Goal: Task Accomplishment & Management: Manage account settings

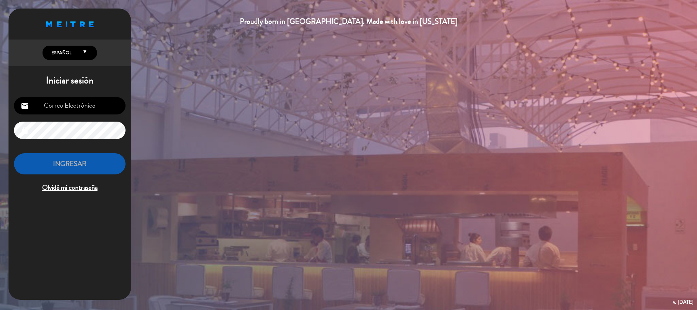
type input "[EMAIL_ADDRESS][DOMAIN_NAME]"
click at [76, 168] on button "INGRESAR" at bounding box center [70, 163] width 112 height 21
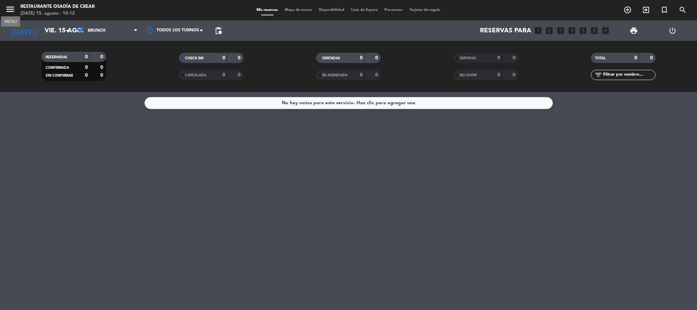
click at [11, 10] on icon "menu" at bounding box center [10, 9] width 10 height 10
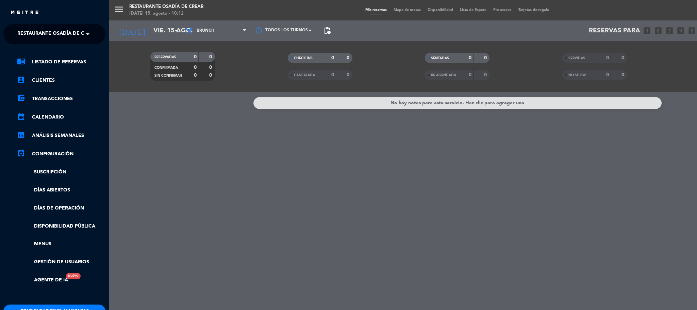
click at [85, 33] on span at bounding box center [90, 34] width 12 height 14
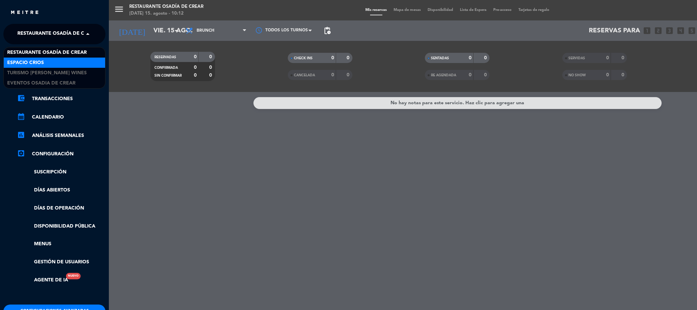
click at [71, 65] on div "Espacio Crios" at bounding box center [54, 63] width 101 height 10
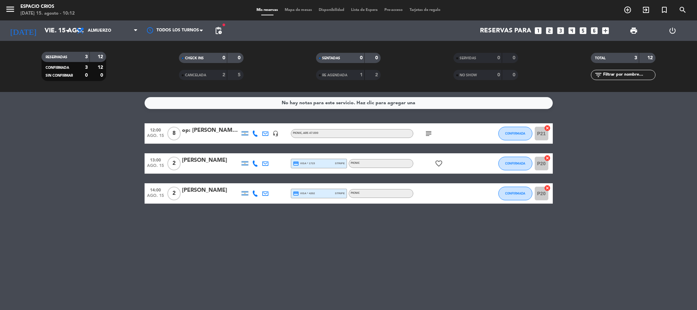
click at [360, 7] on div "Mis reservas Mapa de mesas Disponibilidad Lista de Espera Pre-acceso Tarjetas d…" at bounding box center [348, 10] width 191 height 6
click at [363, 11] on span "Lista de Espera" at bounding box center [364, 10] width 33 height 4
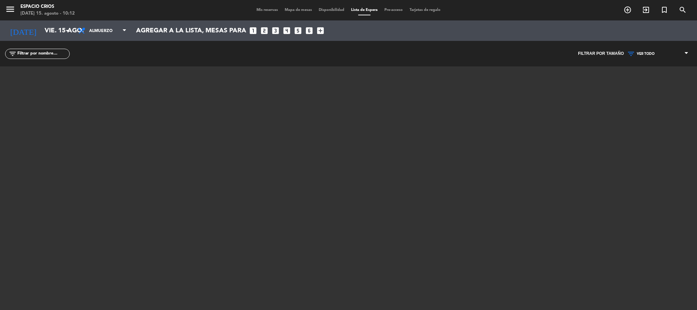
click at [264, 8] on span "Mis reservas" at bounding box center [267, 10] width 28 height 4
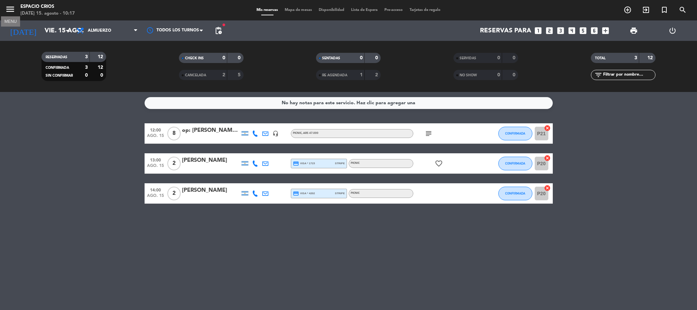
click at [10, 11] on icon "menu" at bounding box center [10, 9] width 10 height 10
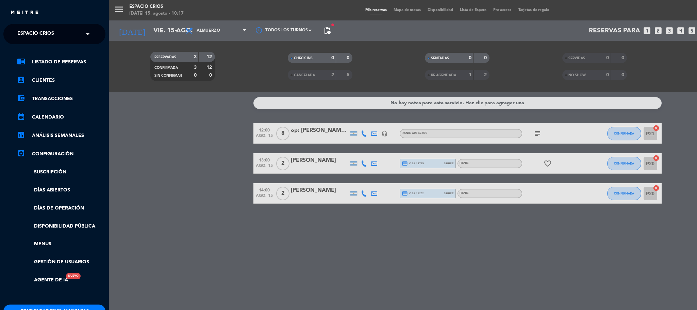
click at [86, 34] on span at bounding box center [90, 34] width 12 height 14
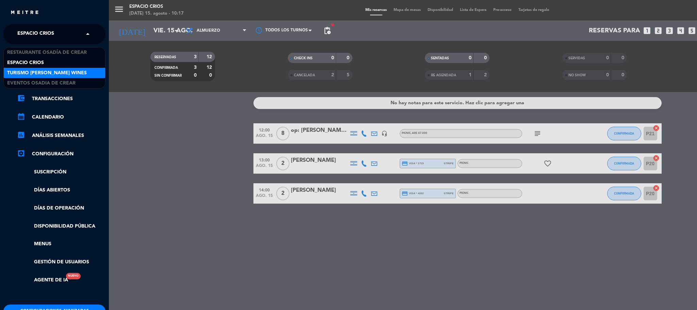
click at [91, 73] on div "Turismo [PERSON_NAME] Wines" at bounding box center [54, 73] width 101 height 10
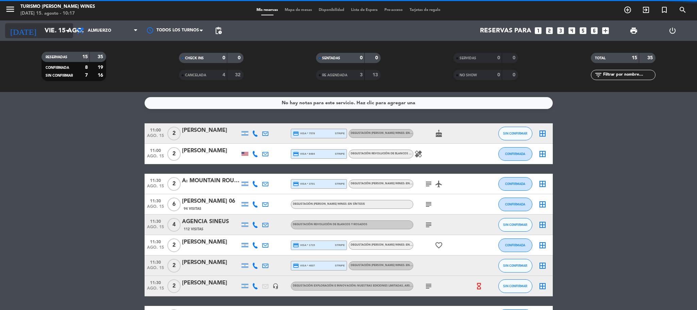
click at [57, 30] on input "vie. 15 ago." at bounding box center [82, 30] width 82 height 14
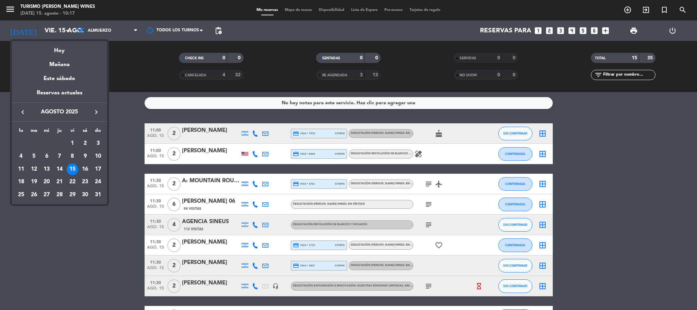
click at [97, 112] on icon "keyboard_arrow_right" at bounding box center [96, 112] width 8 height 8
click at [72, 182] on div "19" at bounding box center [73, 182] width 12 height 12
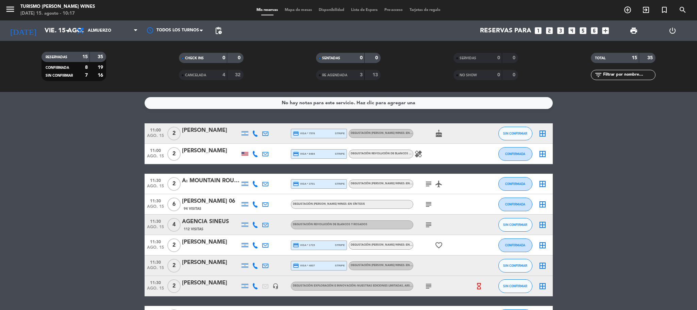
type input "[DATE]"
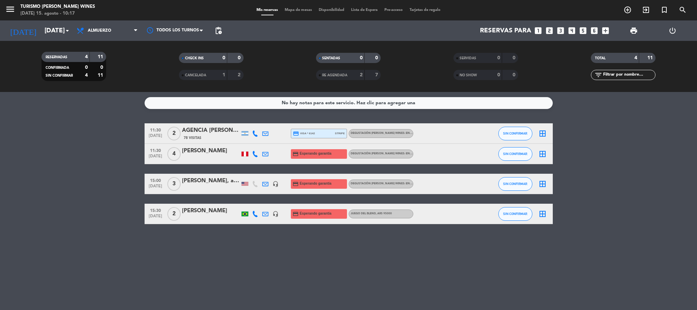
click at [195, 181] on div "[PERSON_NAME], and [PERSON_NAME]" at bounding box center [211, 180] width 58 height 9
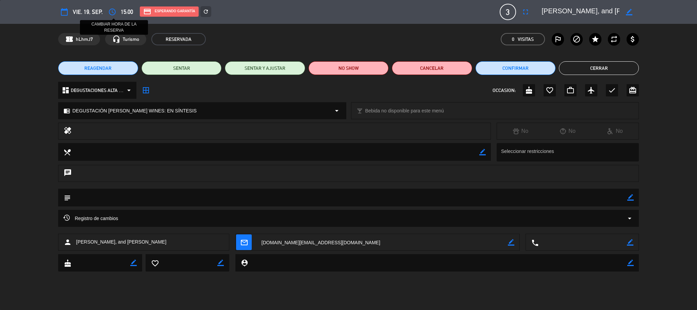
click at [114, 11] on icon "access_time" at bounding box center [112, 12] width 8 height 8
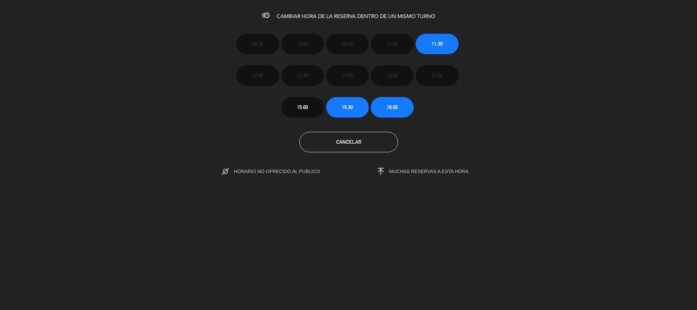
click at [380, 170] on icon at bounding box center [373, 171] width 21 height 7
click at [247, 170] on span "HORARIO NO OFRECIDO AL PUBLICO" at bounding box center [284, 170] width 100 height 5
click at [342, 139] on span "Cancelar" at bounding box center [348, 142] width 25 height 6
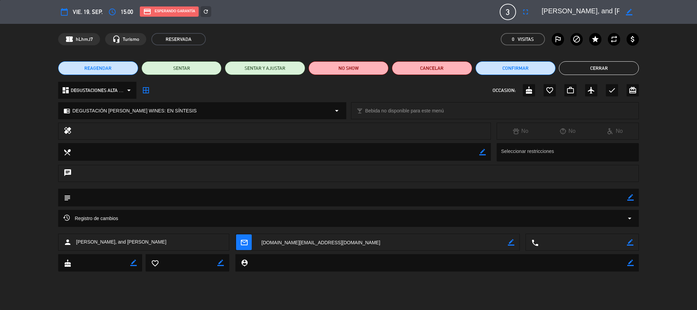
click at [115, 68] on button "REAGENDAR" at bounding box center [98, 68] width 80 height 14
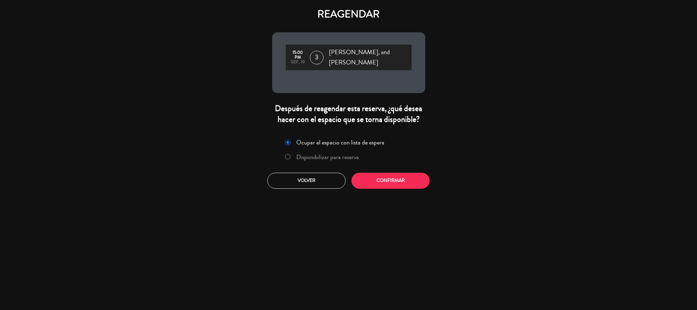
click at [289, 154] on input "Disponibilizar para reserva" at bounding box center [287, 156] width 4 height 4
radio input "true"
click at [377, 177] on button "Confirmar" at bounding box center [391, 181] width 78 height 16
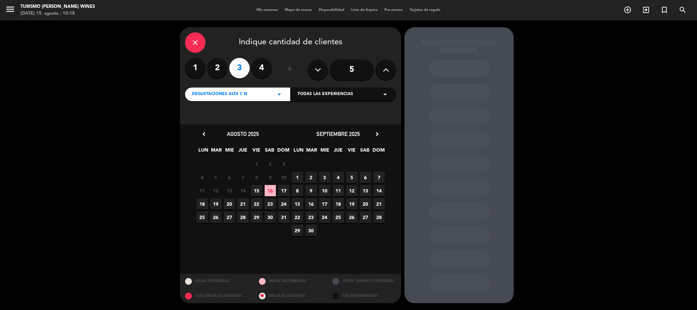
click at [354, 203] on span "19" at bounding box center [352, 203] width 11 height 11
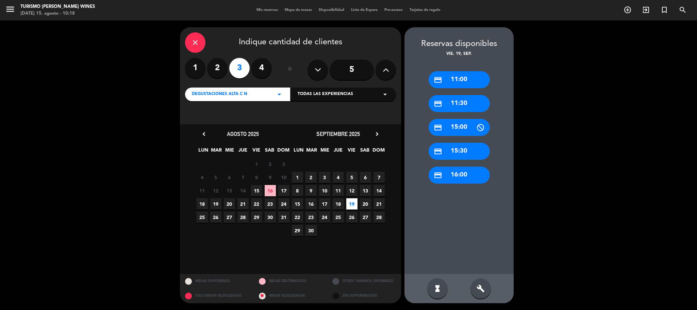
click at [464, 80] on div "credit_card 11:00" at bounding box center [459, 79] width 61 height 17
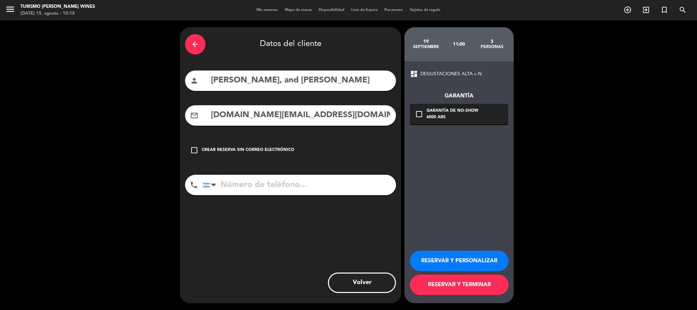
click at [419, 114] on icon "check_box_outline_blank" at bounding box center [419, 114] width 8 height 8
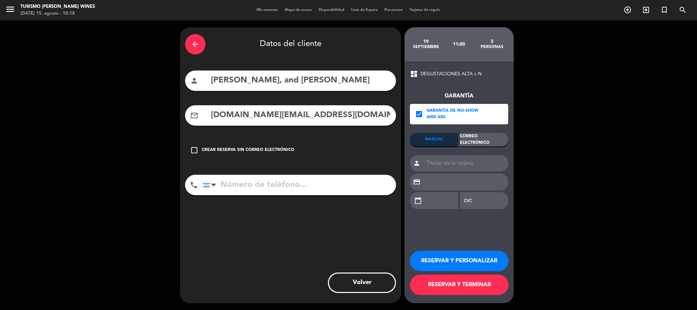
click at [487, 140] on div "Correo Electrónico" at bounding box center [484, 140] width 48 height 14
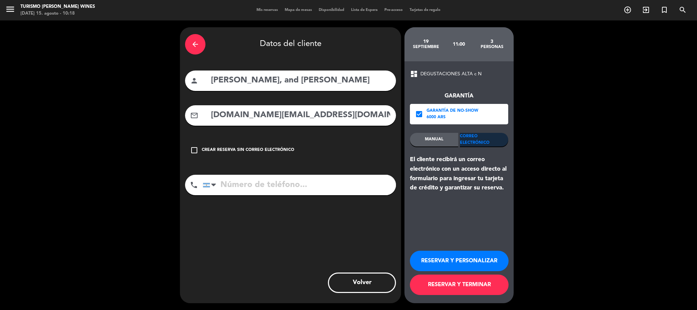
click at [442, 285] on button "RESERVAR Y TERMINAR" at bounding box center [459, 284] width 99 height 20
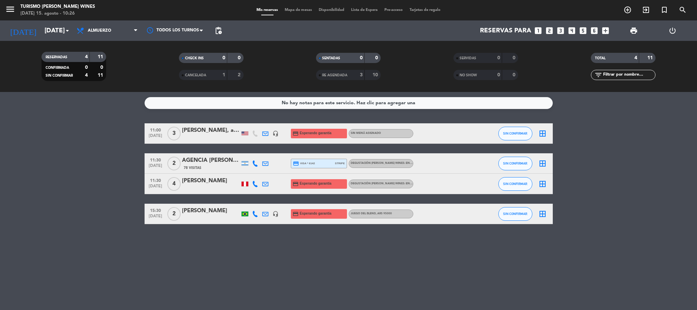
click at [210, 130] on div "[PERSON_NAME], and [PERSON_NAME]" at bounding box center [211, 130] width 58 height 9
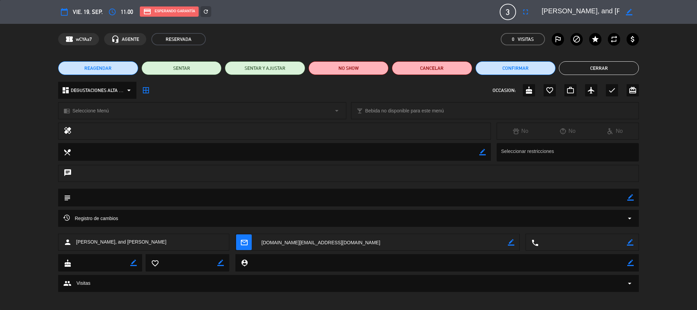
click at [336, 109] on icon "arrow_drop_down" at bounding box center [337, 111] width 8 height 8
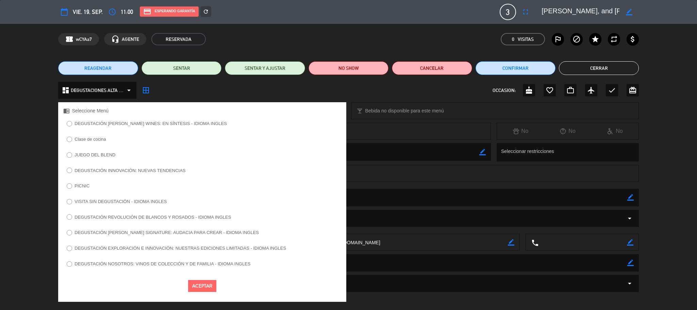
click at [335, 113] on div "chrome_reader_mode Seleccione Menú" at bounding box center [202, 110] width 288 height 17
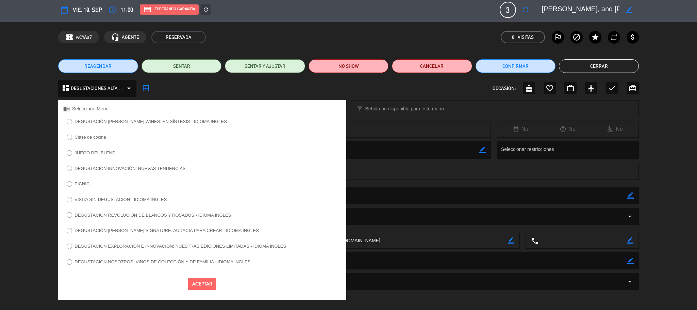
scroll to position [2, 0]
click at [248, 87] on div "dashboard DEGUSTACIONES ALTA c N arrow_drop_down border_all OCCASION: cake favo…" at bounding box center [348, 87] width 581 height 17
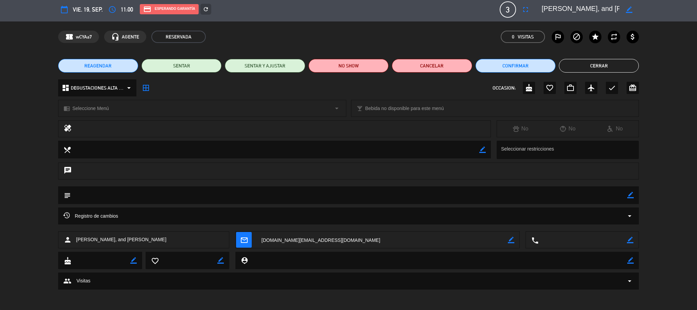
click at [616, 66] on button "Cerrar" at bounding box center [599, 66] width 80 height 14
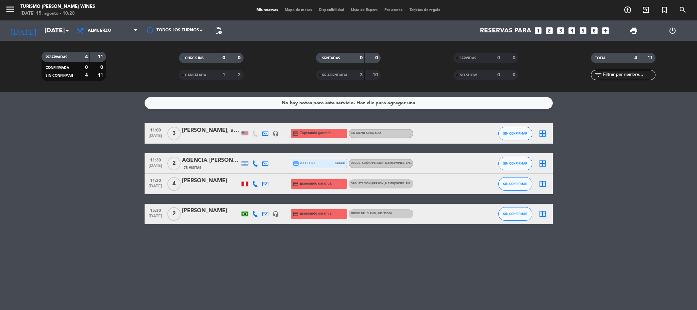
click at [205, 130] on div "[PERSON_NAME], and [PERSON_NAME]" at bounding box center [211, 130] width 58 height 9
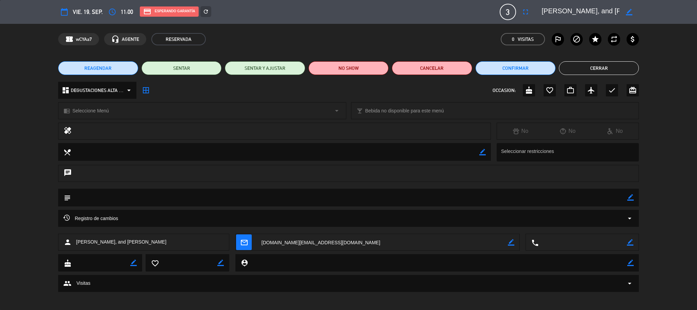
click at [630, 196] on icon "border_color" at bounding box center [631, 197] width 6 height 6
type textarea "SOLO VISITA"
click at [633, 197] on icon at bounding box center [631, 197] width 6 height 6
click at [582, 63] on button "Cerrar" at bounding box center [599, 68] width 80 height 14
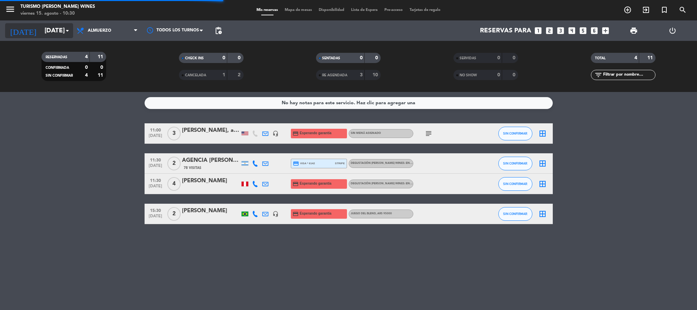
click at [41, 33] on input "[DATE]" at bounding box center [82, 30] width 82 height 14
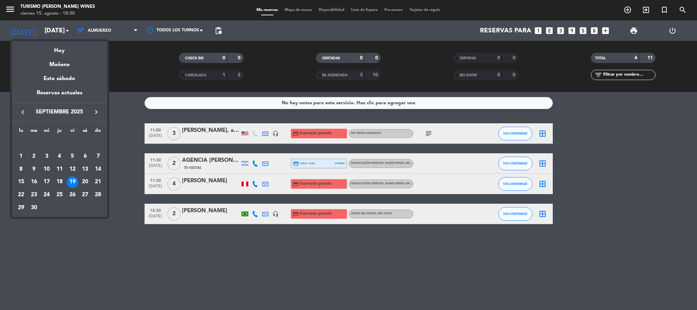
click at [21, 192] on div "22" at bounding box center [21, 195] width 12 height 12
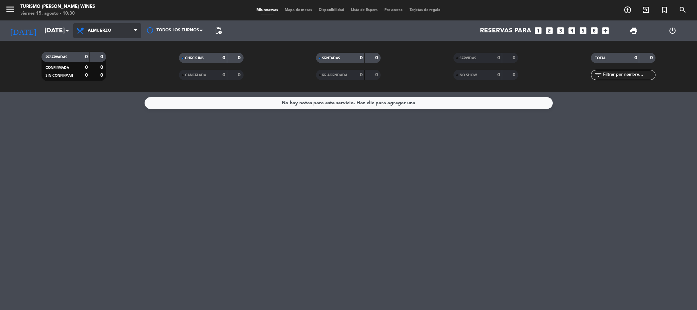
click at [131, 29] on span "Almuerzo" at bounding box center [107, 30] width 68 height 15
click at [119, 46] on div "menu Turismo [PERSON_NAME] Wines [DATE] 15. agosto - 10:30 Mis reservas Mapa de…" at bounding box center [348, 46] width 697 height 92
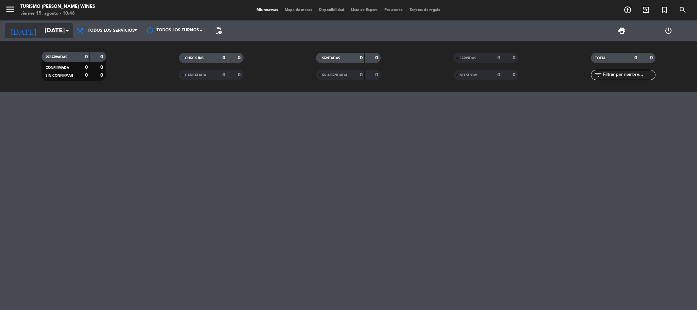
click at [54, 28] on input "[DATE]" at bounding box center [82, 30] width 82 height 14
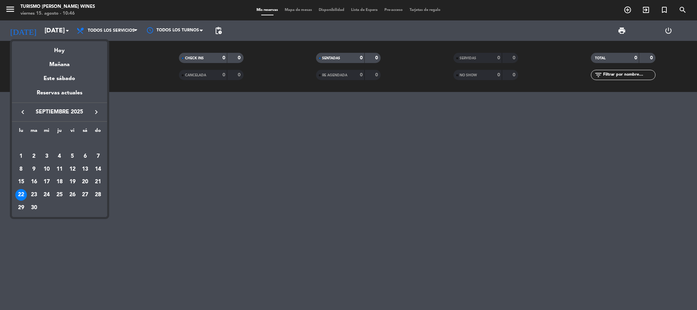
click at [20, 111] on icon "keyboard_arrow_left" at bounding box center [23, 112] width 8 height 8
click at [45, 193] on div "27" at bounding box center [47, 195] width 12 height 12
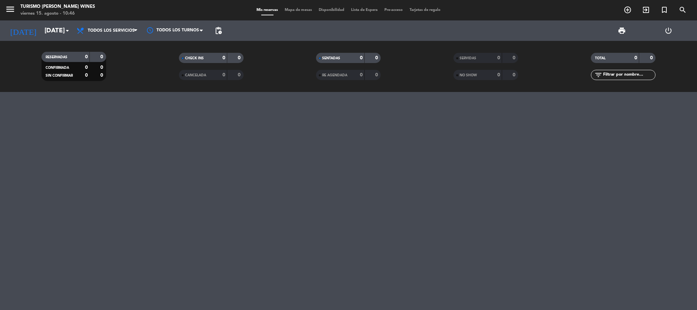
type input "mié. 27 ago."
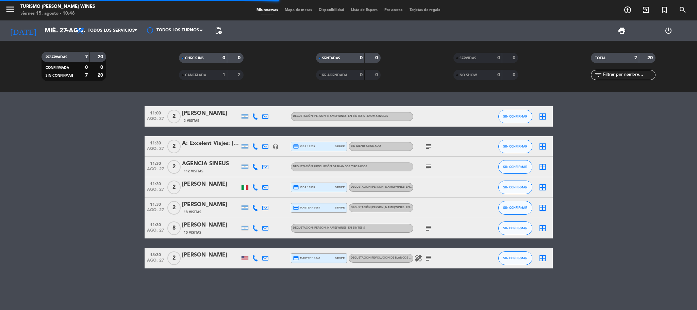
click at [12, 12] on icon "menu" at bounding box center [10, 9] width 10 height 10
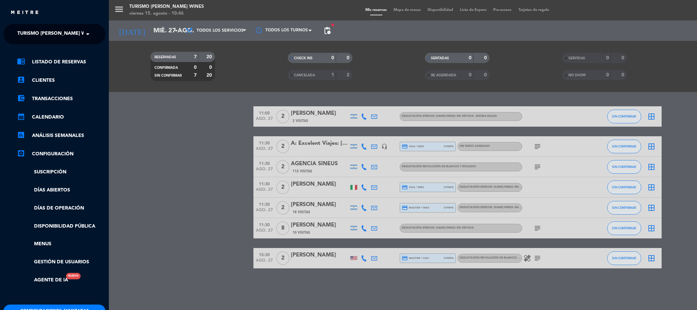
click at [85, 33] on span at bounding box center [90, 34] width 12 height 14
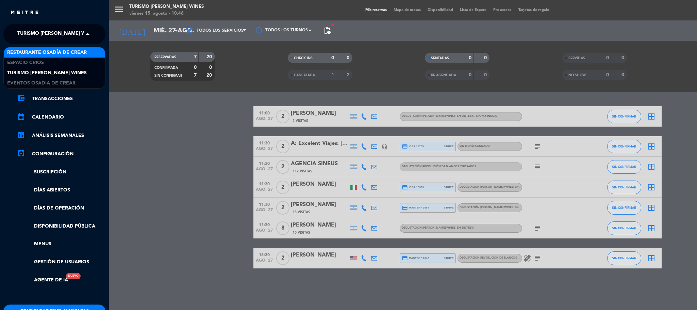
click at [78, 50] on span "Restaurante Osadía de Crear" at bounding box center [47, 53] width 80 height 8
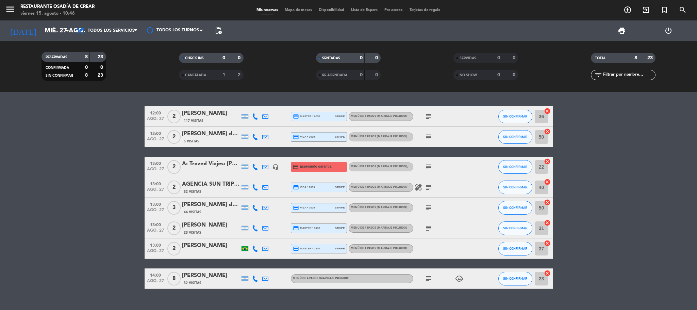
click at [209, 162] on div "A: Trazed Viajes: [PERSON_NAME] / [PERSON_NAME]" at bounding box center [211, 163] width 58 height 9
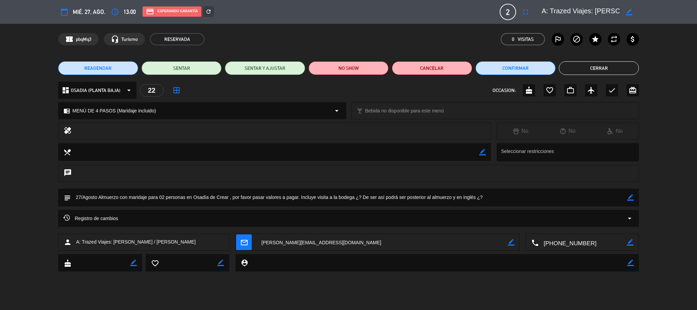
scroll to position [0, 27]
drag, startPoint x: 600, startPoint y: 10, endPoint x: 641, endPoint y: 9, distance: 40.2
click at [641, 9] on div "calendar_today mié. 27, ago. access_time 13:00 credit_card Esperando garantía r…" at bounding box center [348, 12] width 697 height 24
click at [653, 34] on div "confirmation_number pbqMq3 headset_mic Turismo RESERVADA 0 Visitas outlined_fla…" at bounding box center [348, 39] width 697 height 31
click at [632, 195] on icon "border_color" at bounding box center [631, 197] width 6 height 6
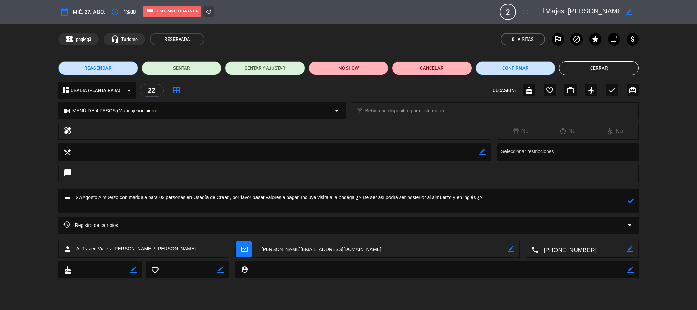
paste textarea "la llegada a la bodega será aprox a las 12.00 hs / 12.15 hs como para que pueda…"
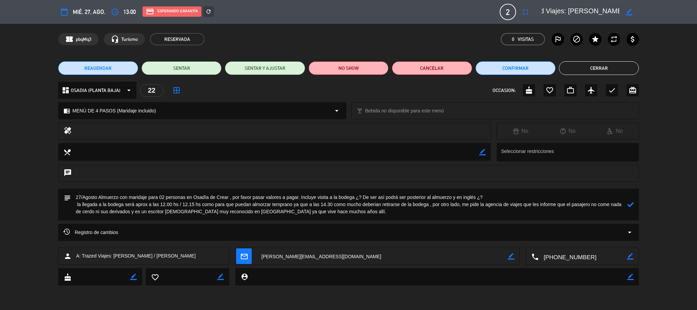
click at [79, 204] on textarea at bounding box center [349, 205] width 557 height 32
click at [592, 205] on textarea at bounding box center [349, 205] width 557 height 32
click at [238, 211] on textarea at bounding box center [349, 205] width 557 height 32
drag, startPoint x: 464, startPoint y: 205, endPoint x: 563, endPoint y: 203, distance: 99.4
click at [563, 203] on textarea at bounding box center [349, 205] width 557 height 32
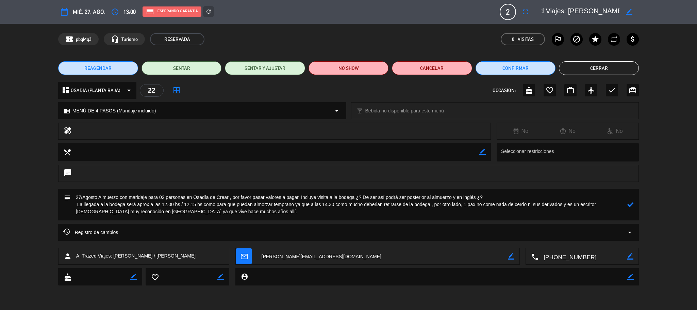
click at [632, 203] on icon at bounding box center [631, 204] width 6 height 6
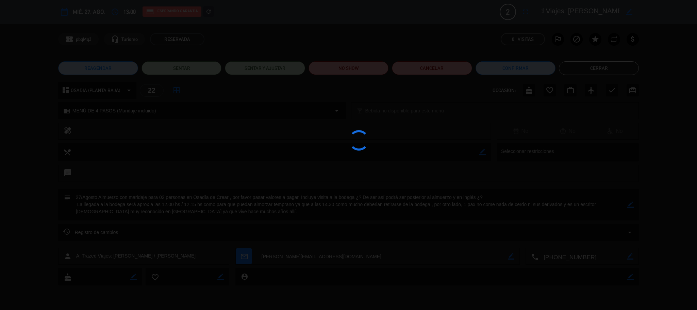
type textarea "27/Agosto Almuerzo con maridaje para 02 personas en Osadía de Crear , por favor…"
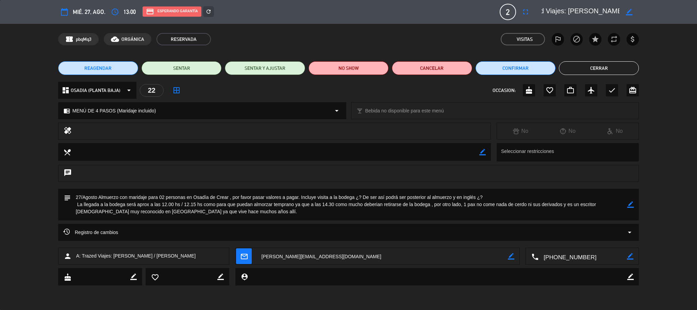
click at [480, 149] on icon "border_color" at bounding box center [483, 152] width 6 height 6
click at [264, 152] on textarea at bounding box center [275, 151] width 409 height 17
paste textarea "1 pax no come nada de cerdo ni sus derivados"
type textarea "1 pax no come nada de cerdo ni sus derivados"
click at [484, 151] on icon at bounding box center [483, 152] width 6 height 6
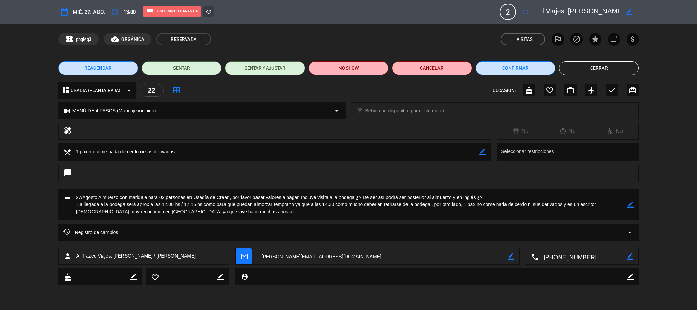
click at [126, 10] on span "13:00" at bounding box center [130, 12] width 12 height 10
click at [116, 12] on icon "access_time" at bounding box center [115, 12] width 8 height 8
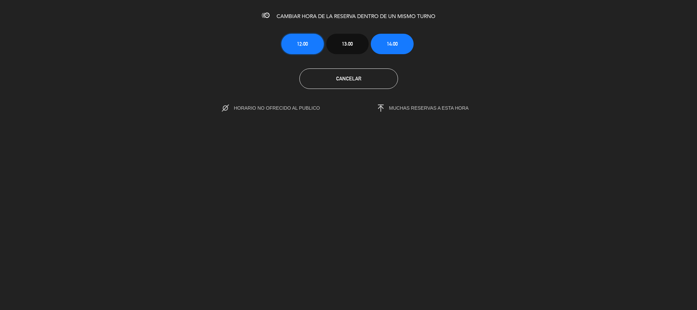
click at [291, 43] on button "12:00" at bounding box center [302, 44] width 43 height 20
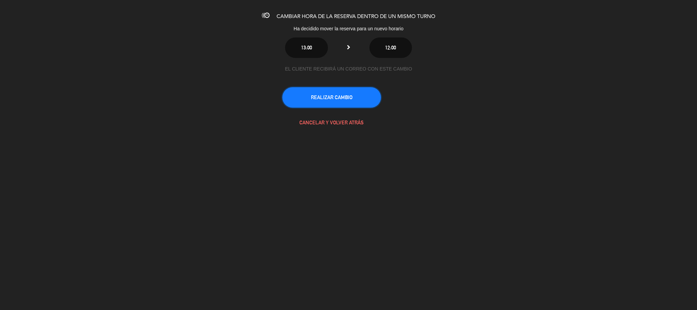
click at [336, 96] on button "REALIZAR CAMBIO" at bounding box center [332, 97] width 99 height 20
